Goal: Information Seeking & Learning: Learn about a topic

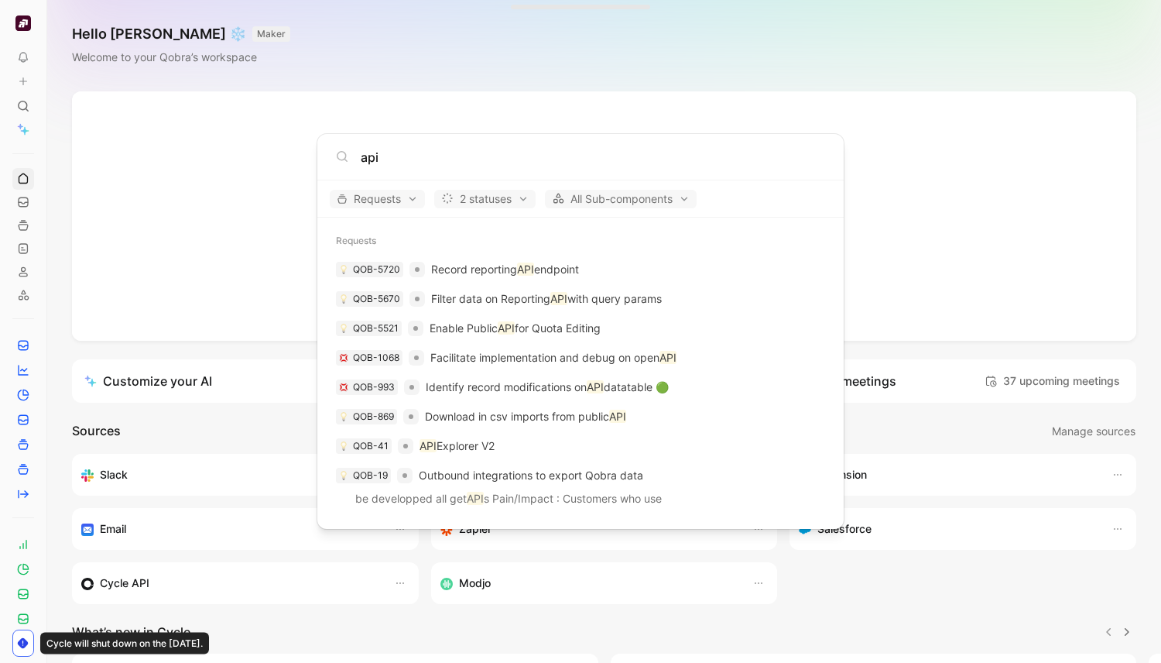
click at [373, 159] on input "api" at bounding box center [593, 157] width 464 height 19
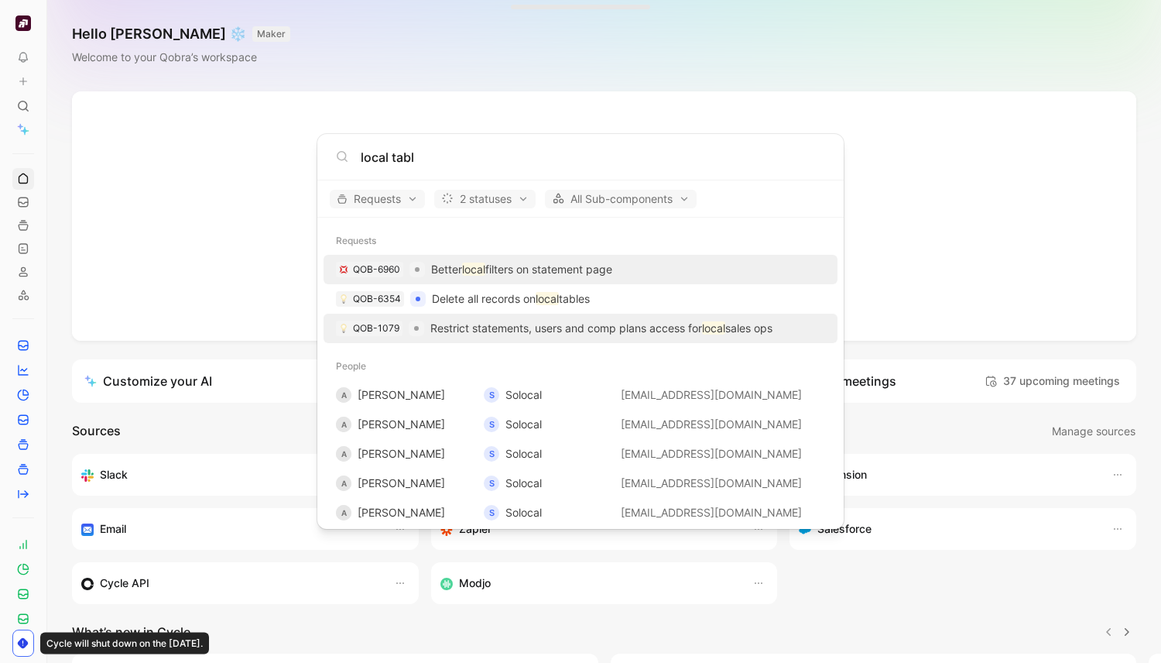
type input "local table"
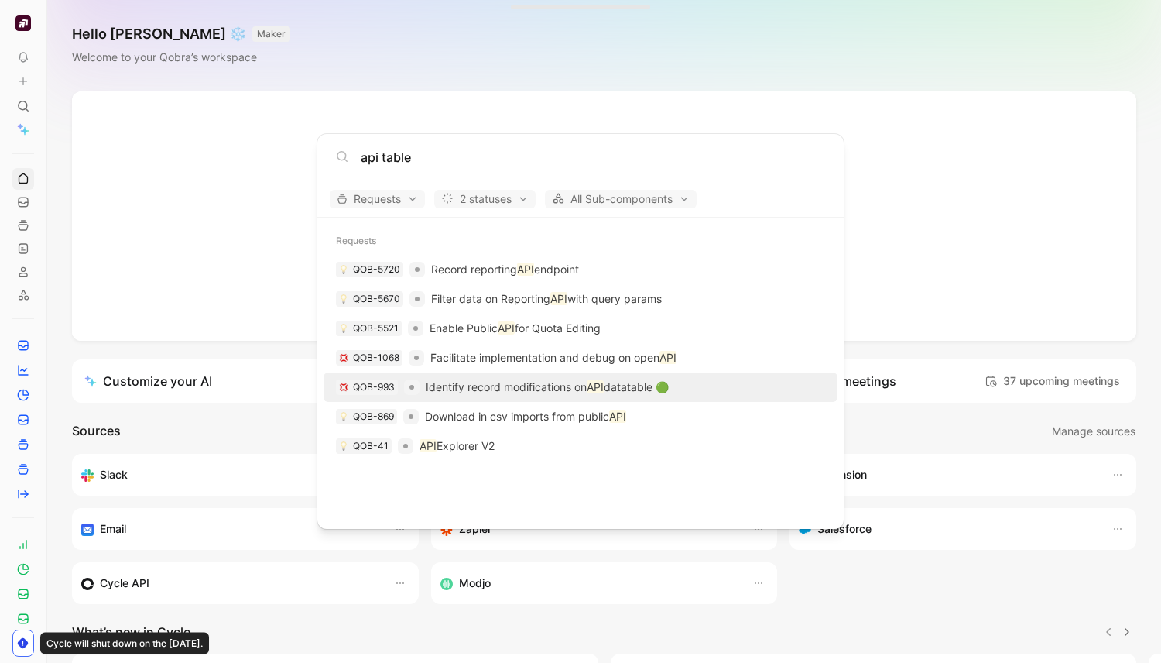
type input "api table"
click at [545, 390] on p "Identify record modifications on API datatable 🟢" at bounding box center [547, 387] width 243 height 19
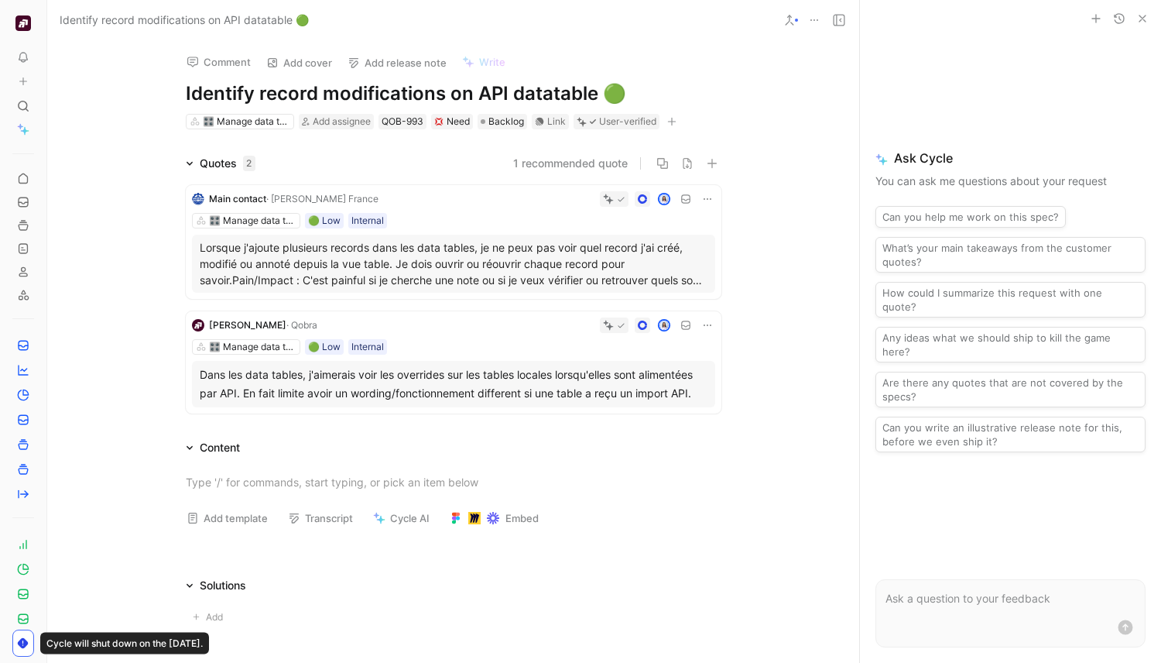
click at [570, 163] on button "1 recommended quote" at bounding box center [570, 163] width 115 height 19
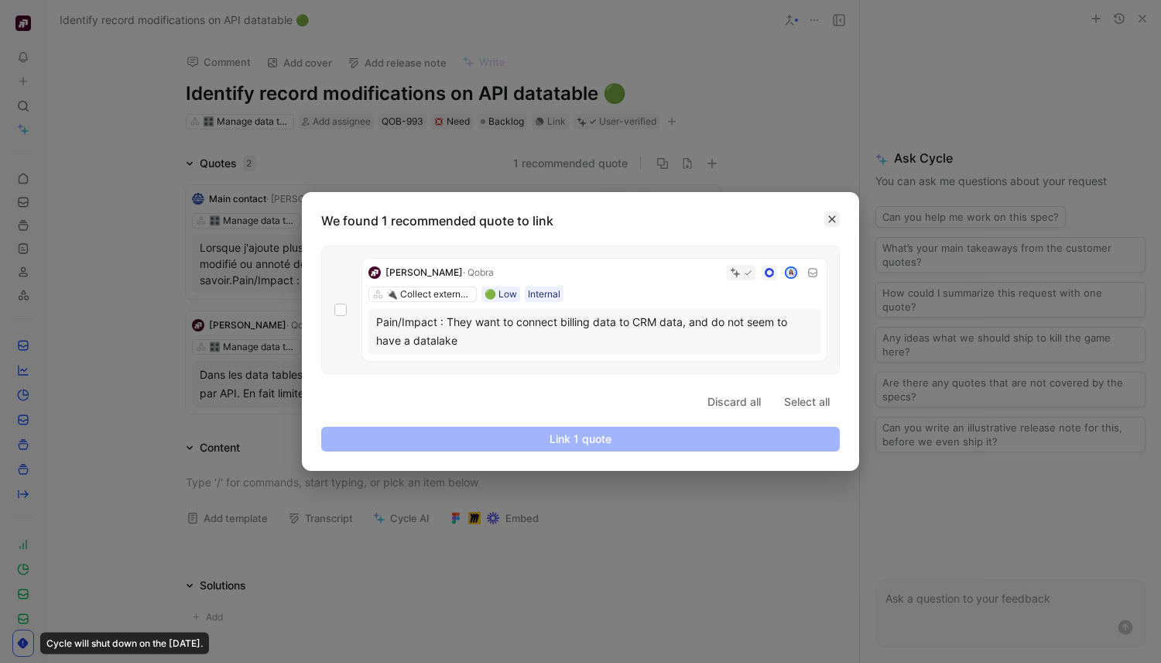
click at [829, 215] on icon "button" at bounding box center [831, 218] width 9 height 9
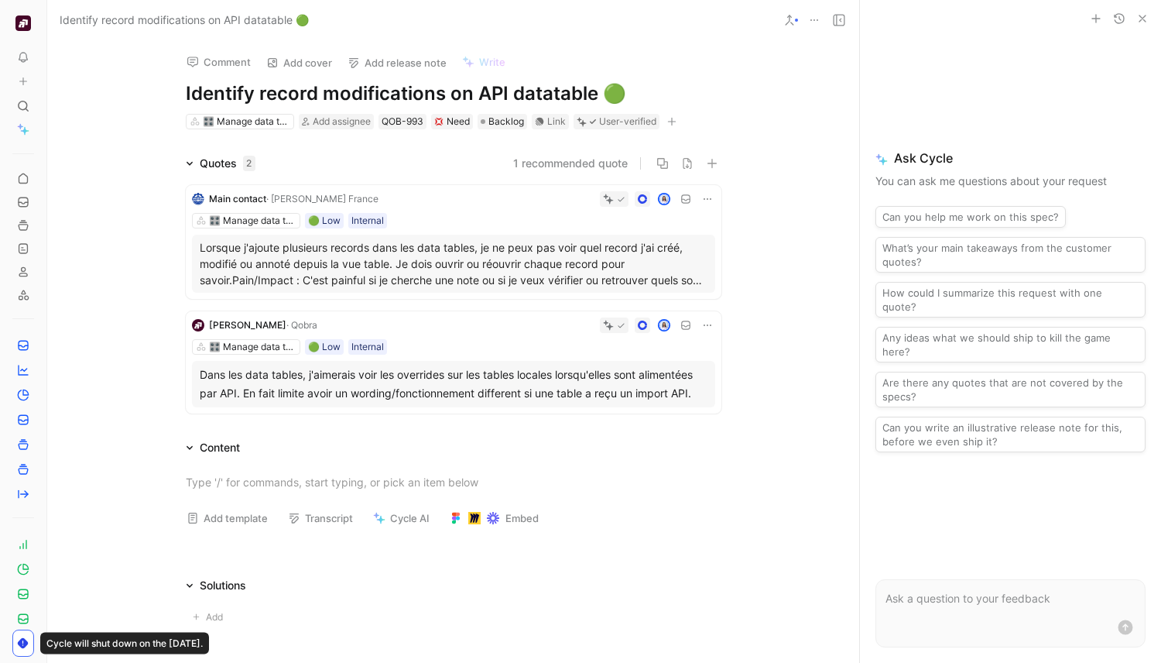
click at [437, 330] on div at bounding box center [520, 324] width 392 height 15
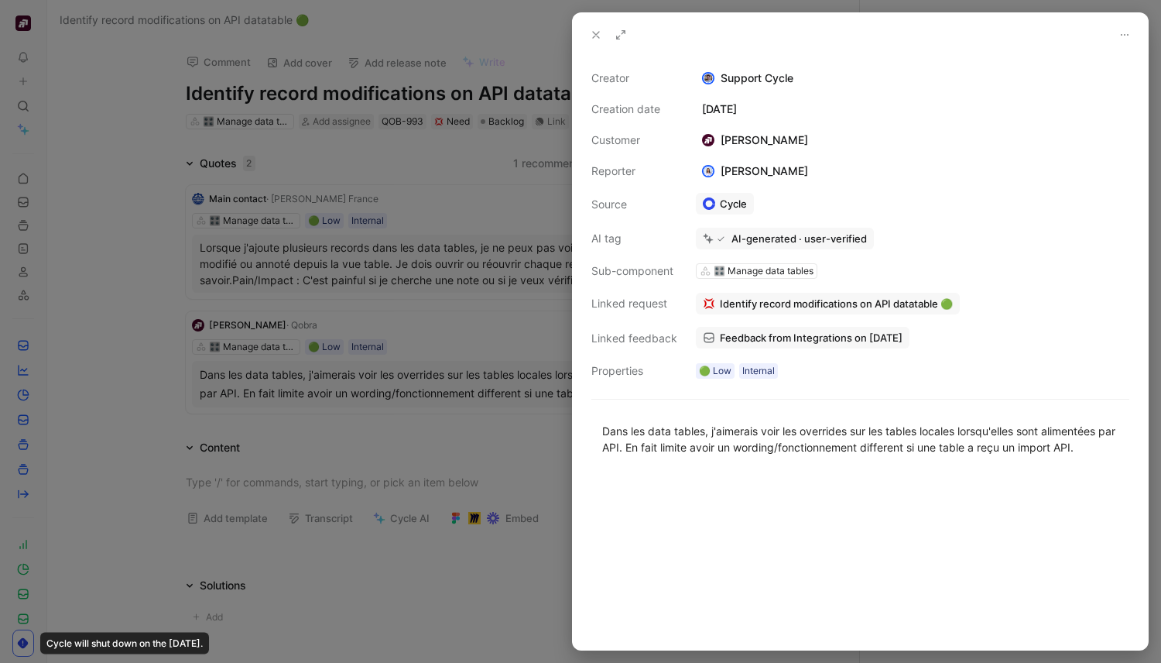
click at [838, 337] on span "Feedback from Integrations on [DATE]" at bounding box center [811, 338] width 183 height 14
click at [440, 224] on div at bounding box center [580, 331] width 1161 height 663
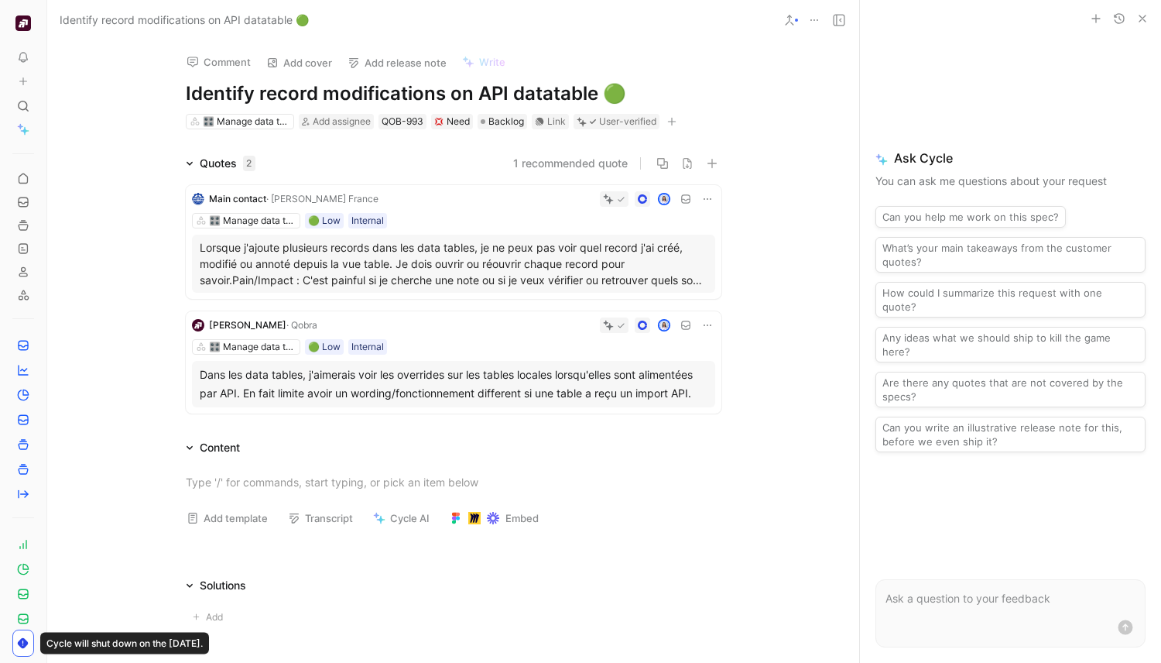
click at [538, 163] on button "1 recommended quote" at bounding box center [570, 163] width 115 height 19
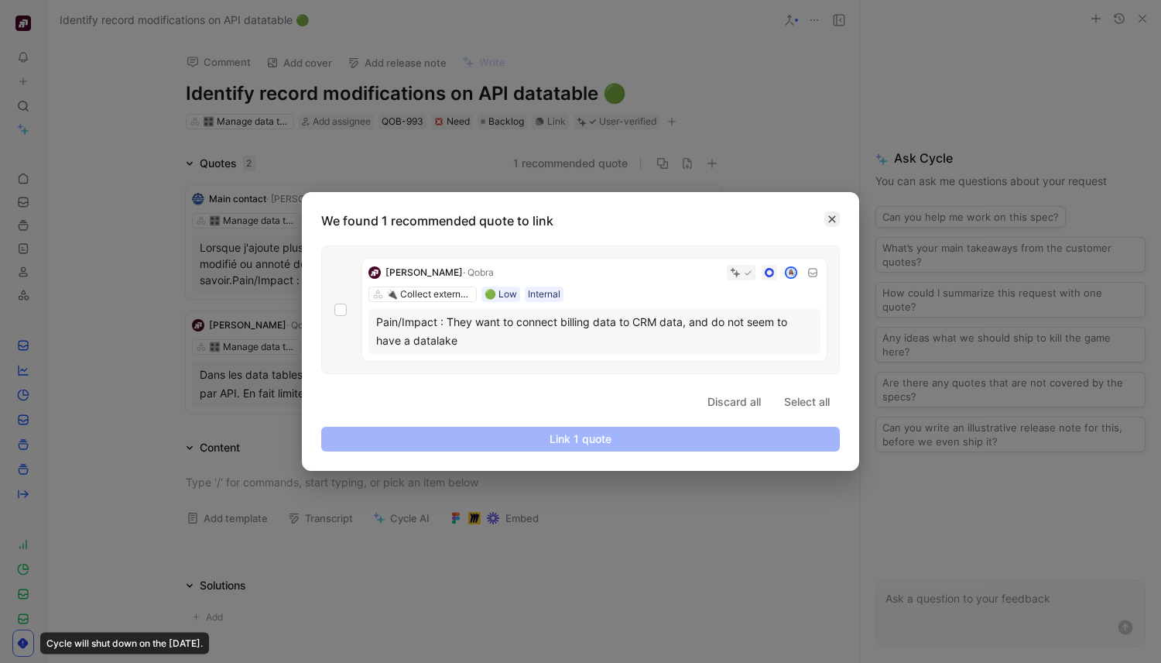
click at [830, 217] on icon "button" at bounding box center [832, 219] width 7 height 7
